Goal: Information Seeking & Learning: Learn about a topic

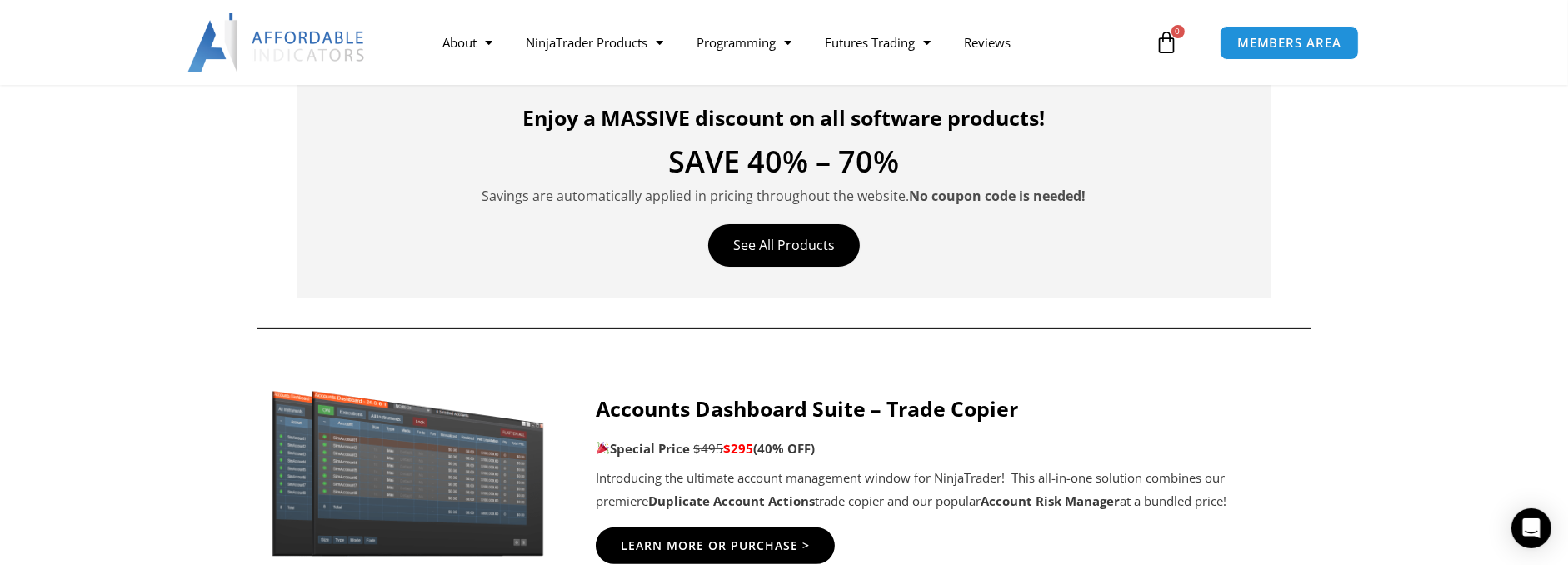
scroll to position [667, 0]
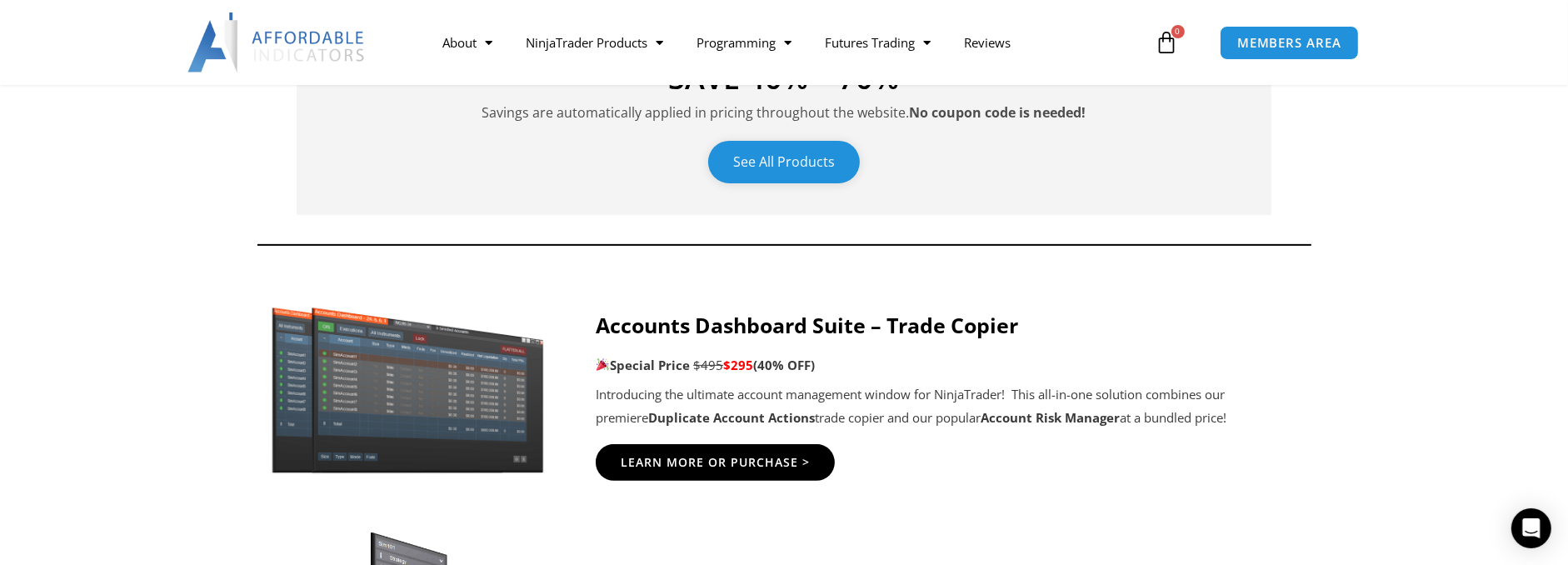
click at [773, 177] on link "See All Products" at bounding box center [784, 161] width 152 height 43
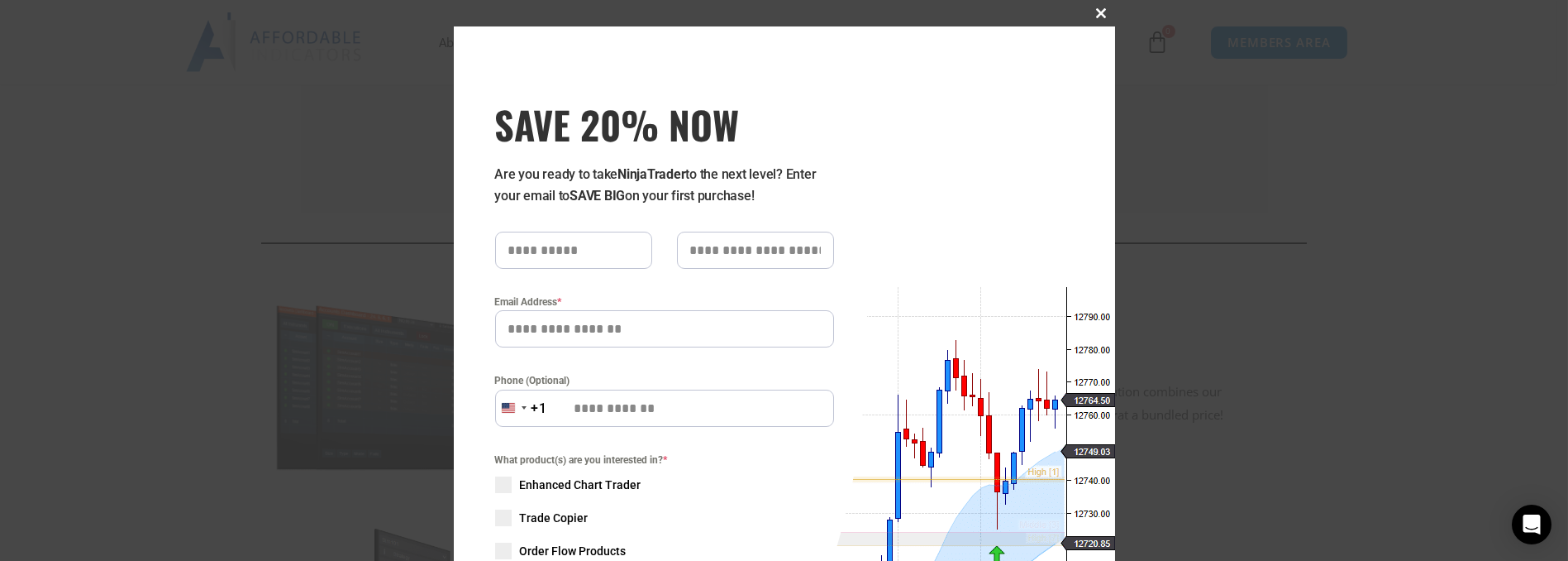
click at [1097, 17] on span at bounding box center [1102, 14] width 27 height 10
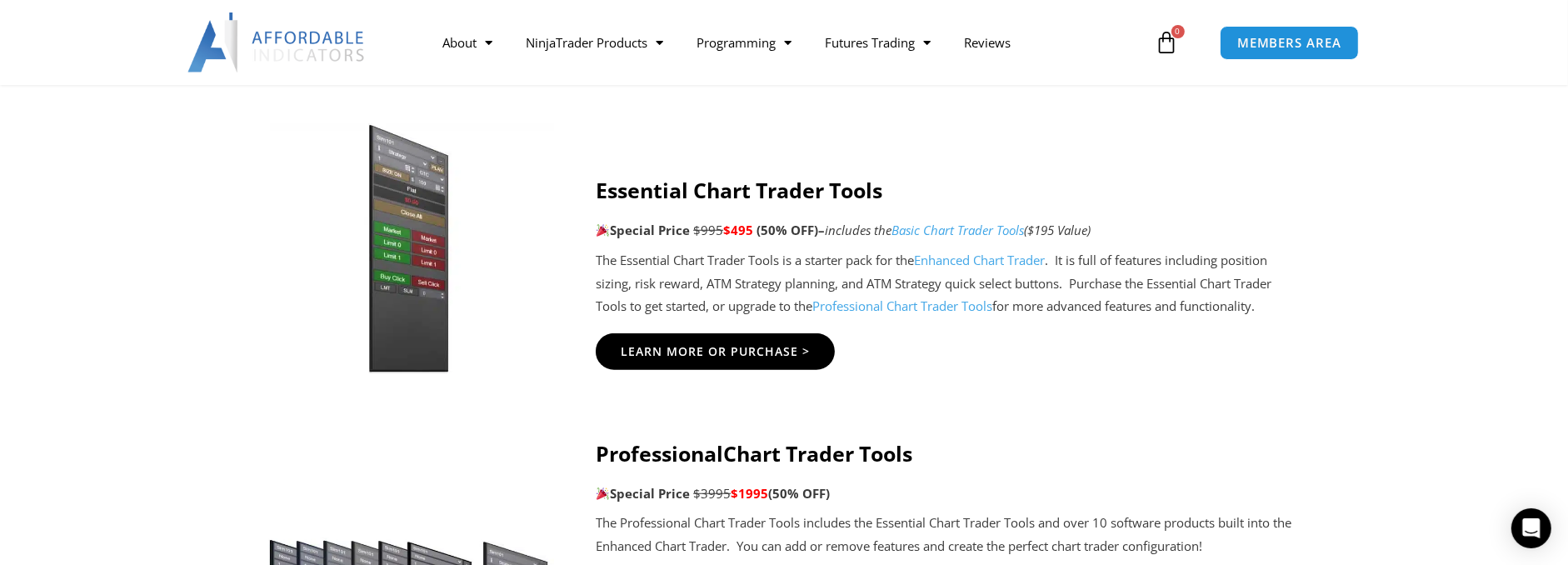
scroll to position [1416, 0]
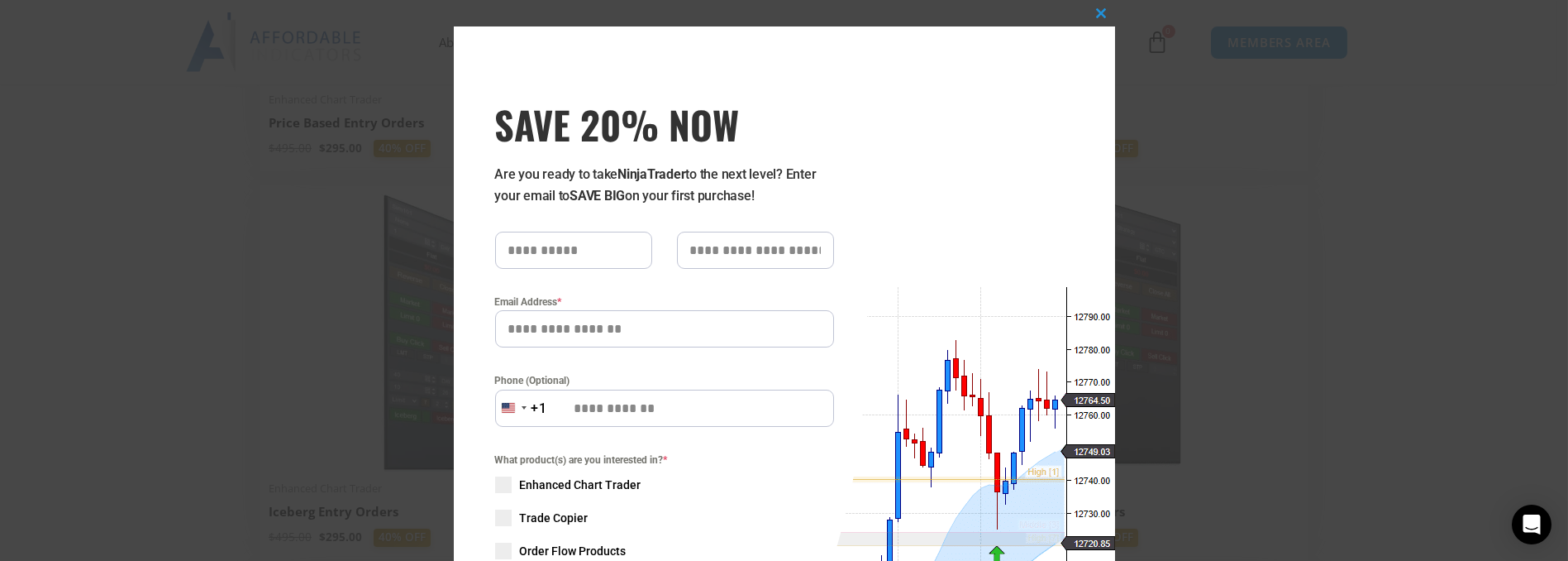
click at [108, 35] on div "Close this module SAVE 20% NOW Are you ready to take NinjaTrader to the next le…" at bounding box center [784, 280] width 1568 height 561
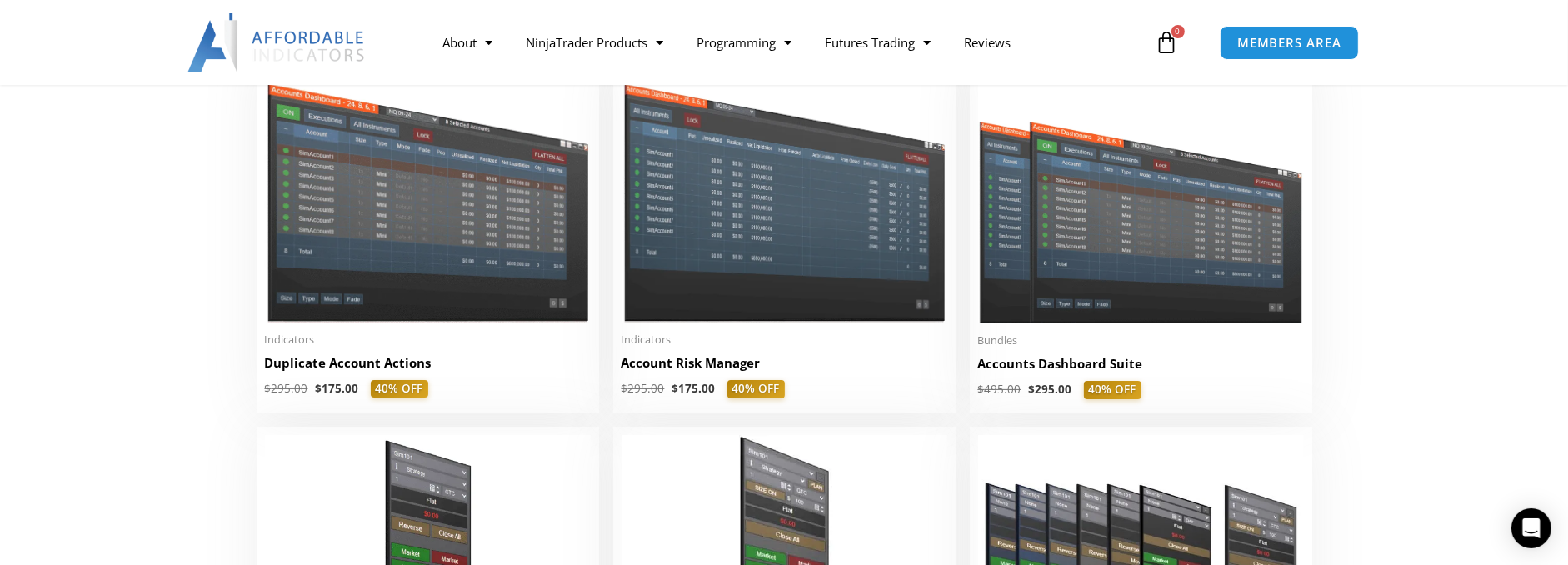
scroll to position [83, 0]
